Goal: Navigation & Orientation: Find specific page/section

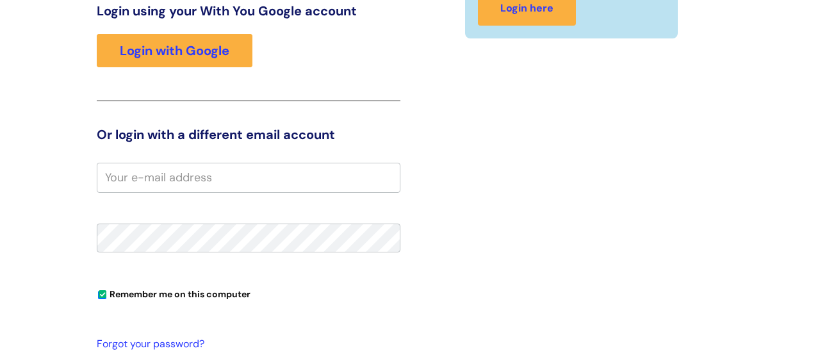
scroll to position [195, 0]
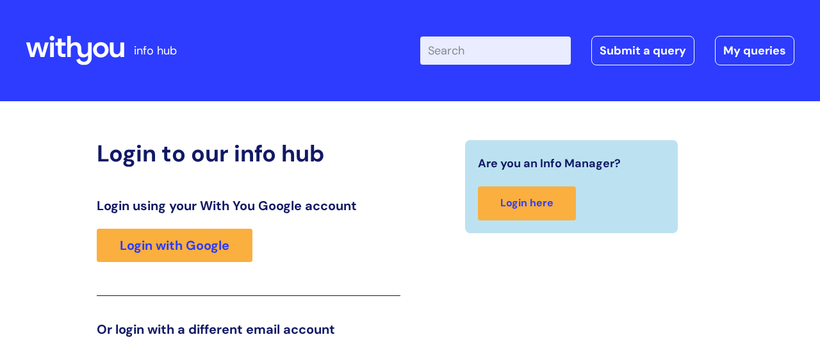
scroll to position [195, 0]
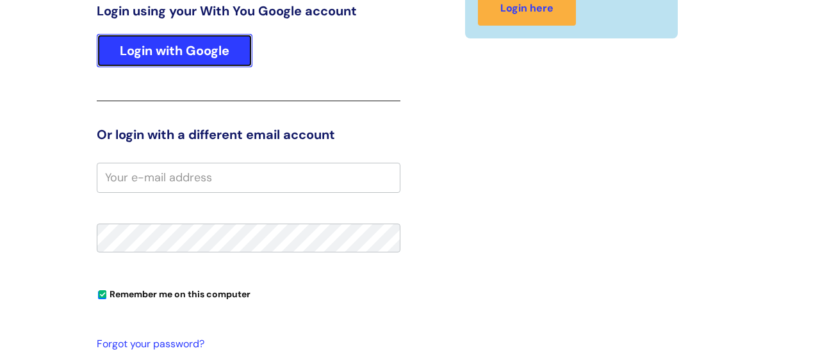
click at [199, 53] on link "Login with Google" at bounding box center [175, 50] width 156 height 33
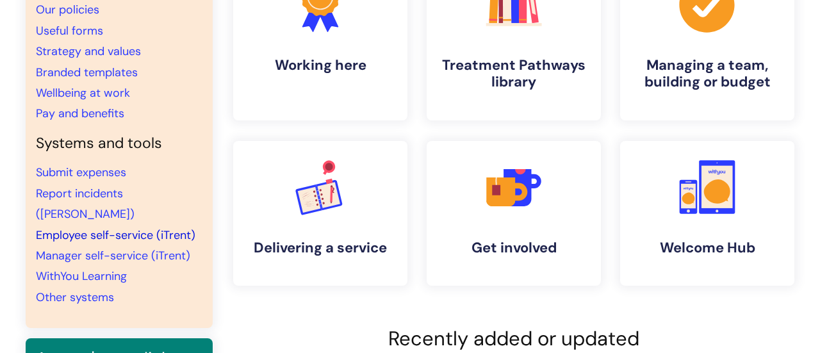
scroll to position [166, 0]
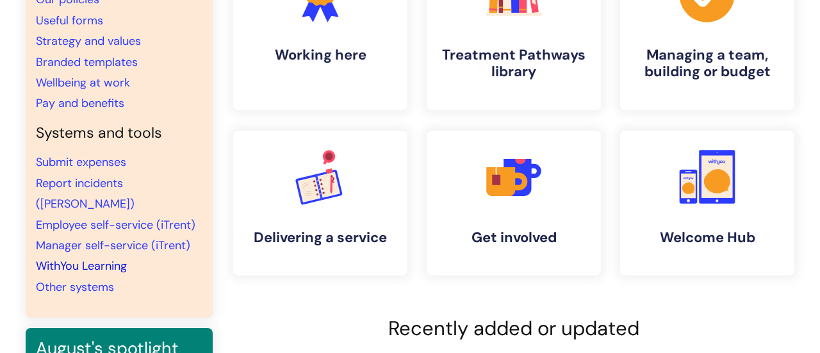
click at [97, 258] on link "WithYou Learning" at bounding box center [81, 265] width 91 height 15
